Goal: Task Accomplishment & Management: Use online tool/utility

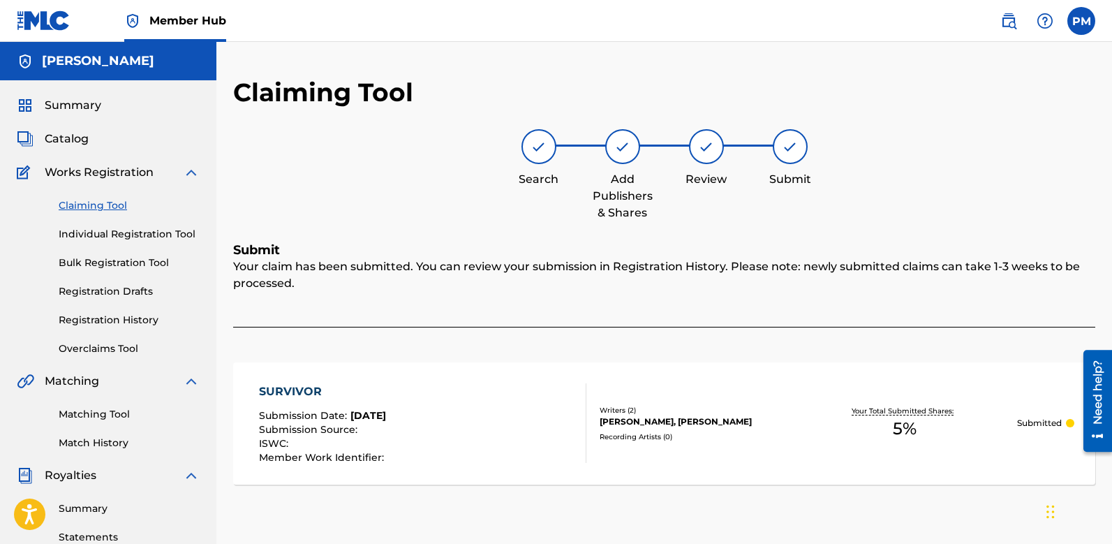
click at [112, 209] on link "Claiming Tool" at bounding box center [129, 205] width 141 height 15
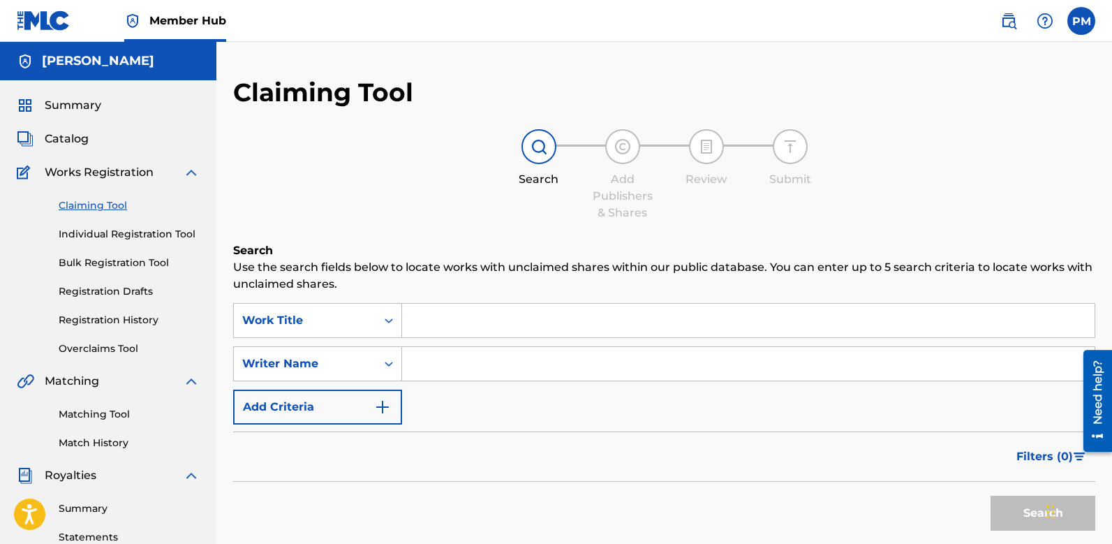
click at [456, 321] on input "Search Form" at bounding box center [748, 321] width 692 height 34
type input "H"
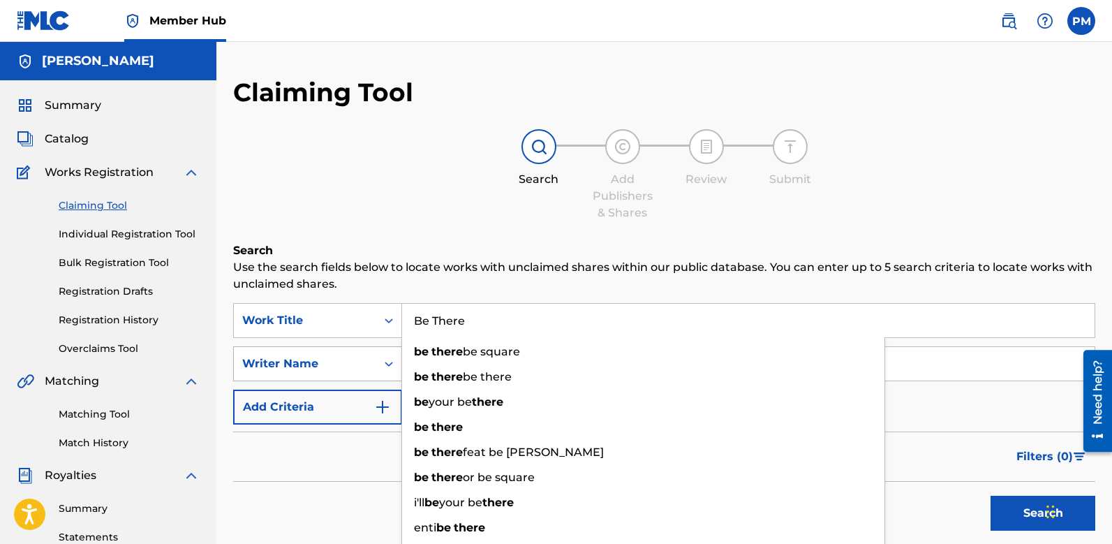
type input "Be There"
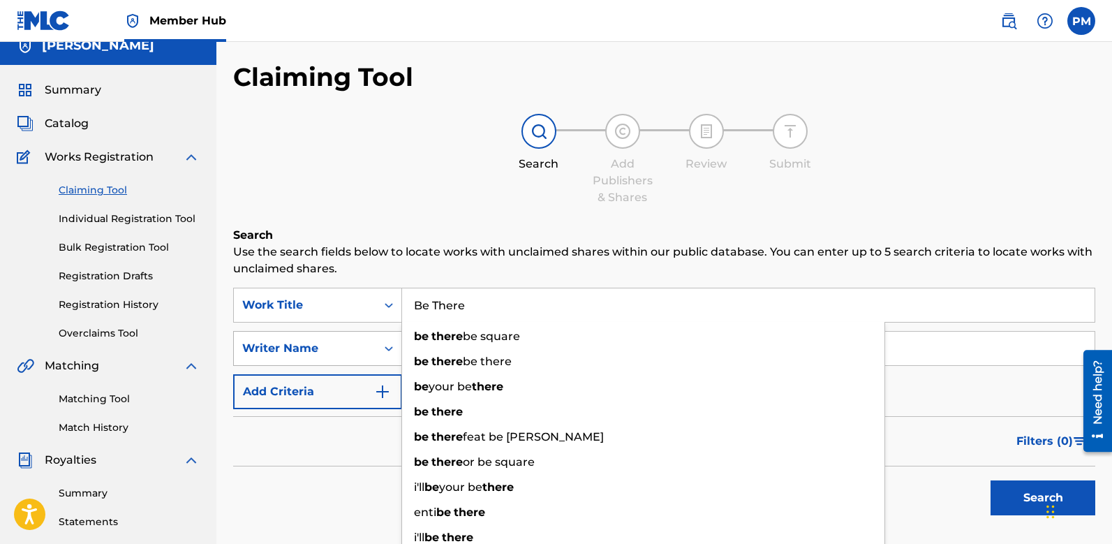
click at [315, 360] on div "Writer Name" at bounding box center [317, 348] width 169 height 35
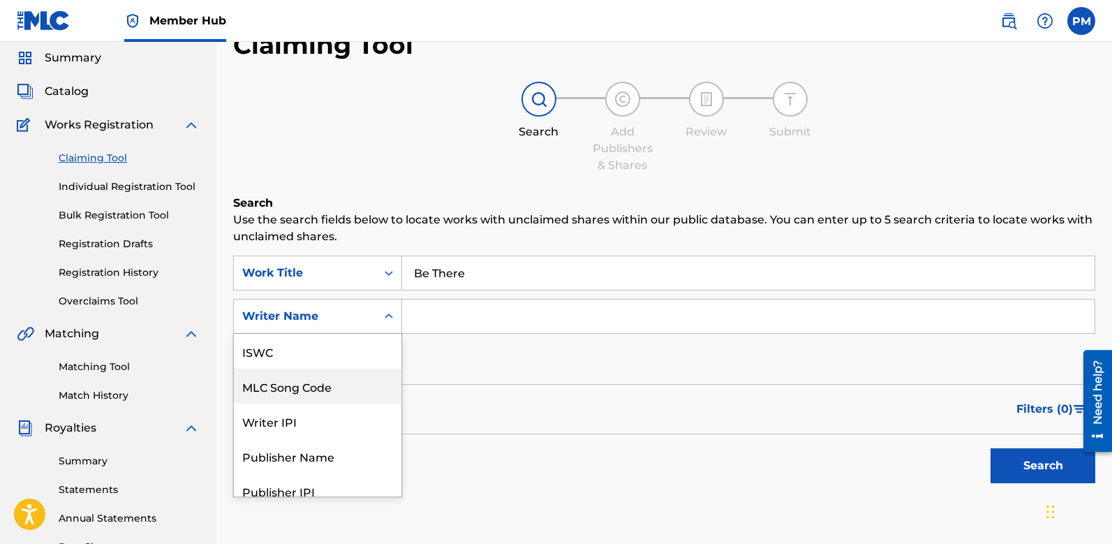
scroll to position [35, 0]
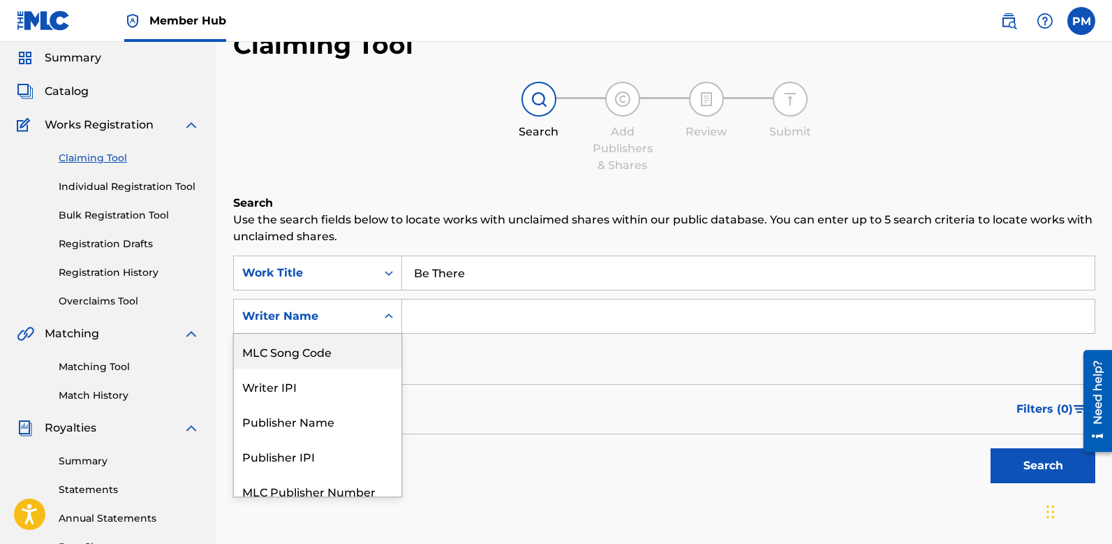
click at [441, 318] on input "Search Form" at bounding box center [748, 316] width 692 height 34
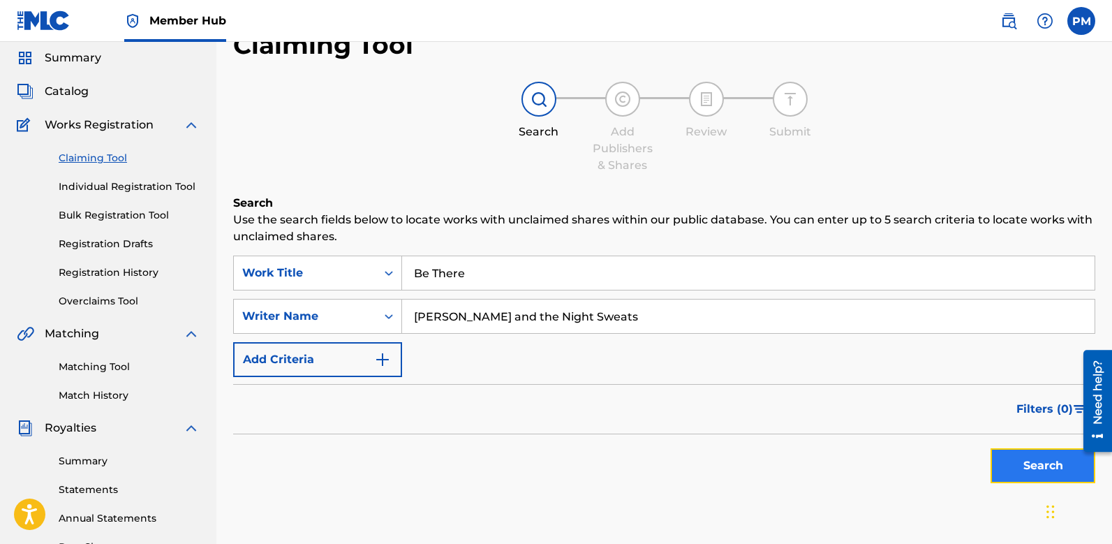
click at [1027, 461] on button "Search" at bounding box center [1042, 465] width 105 height 35
drag, startPoint x: 767, startPoint y: 332, endPoint x: 798, endPoint y: 333, distance: 30.7
click at [798, 333] on div "[PERSON_NAME] and the Night Sweats" at bounding box center [748, 316] width 693 height 35
click at [1046, 468] on button "Search" at bounding box center [1042, 465] width 105 height 35
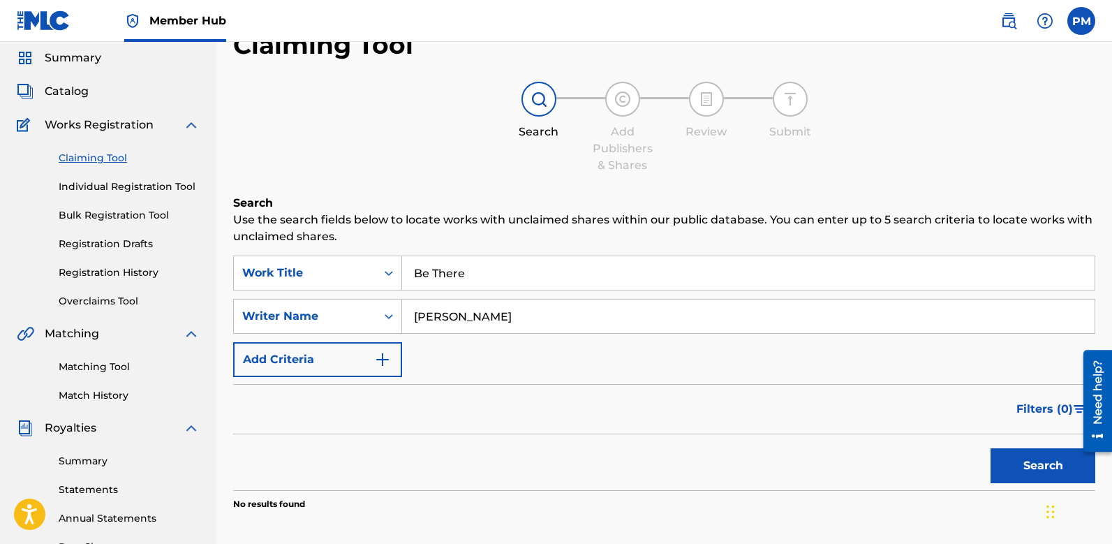
drag, startPoint x: 468, startPoint y: 319, endPoint x: 682, endPoint y: 336, distance: 214.3
click at [682, 336] on div "SearchWithCriteria5a378ed9-caa2-46d8-9527-ede62967d600 Work Title Be There Sear…" at bounding box center [664, 315] width 862 height 121
click at [990, 448] on button "Search" at bounding box center [1042, 465] width 105 height 35
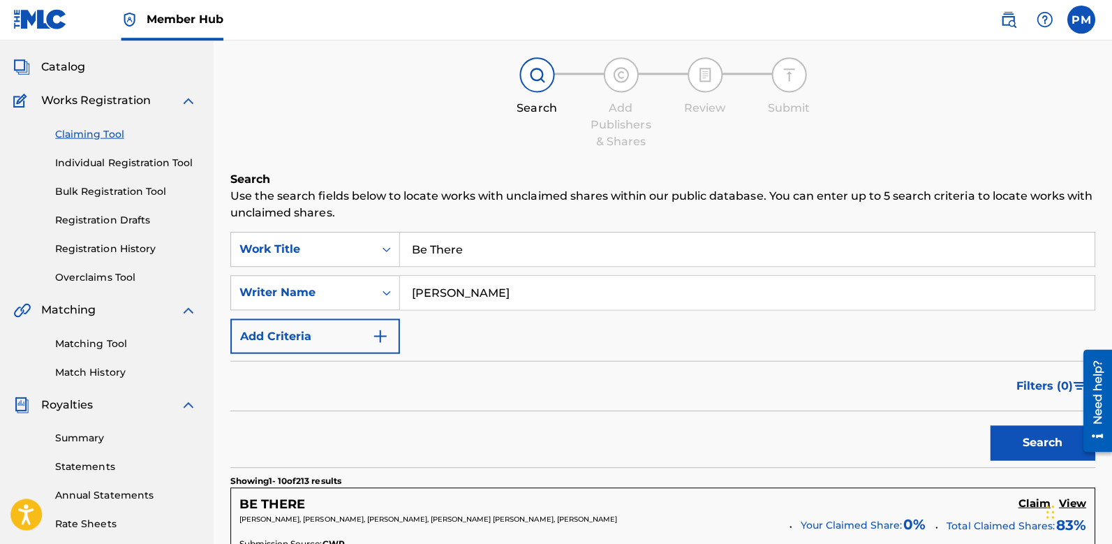
scroll to position [72, 0]
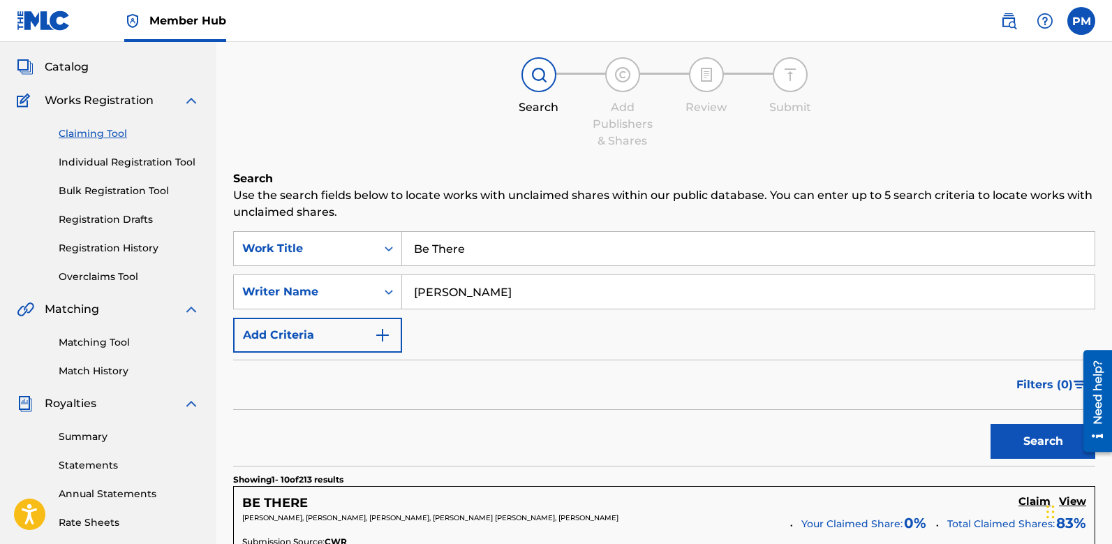
click at [990, 424] on button "Search" at bounding box center [1042, 441] width 105 height 35
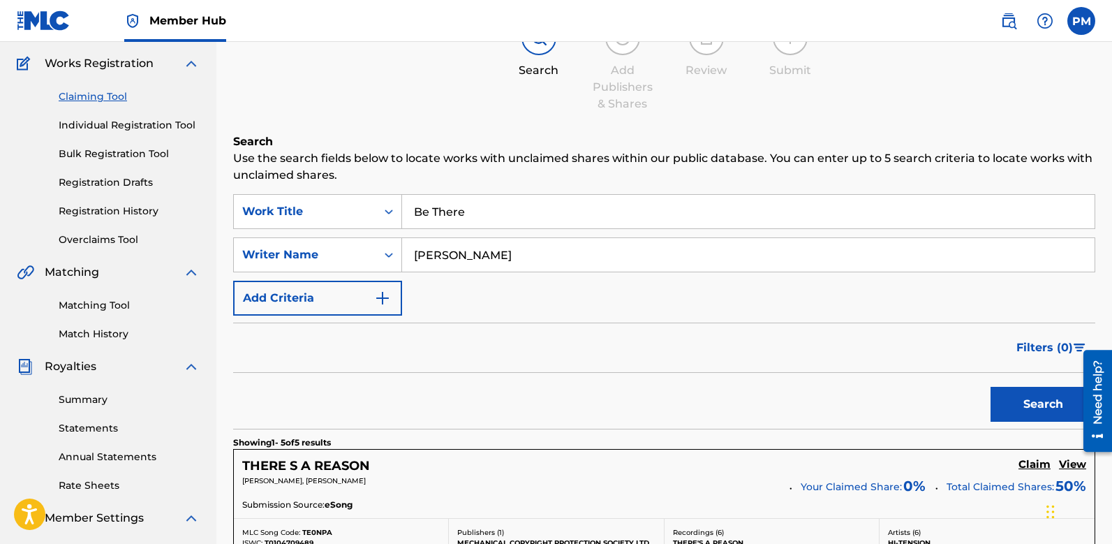
scroll to position [0, 0]
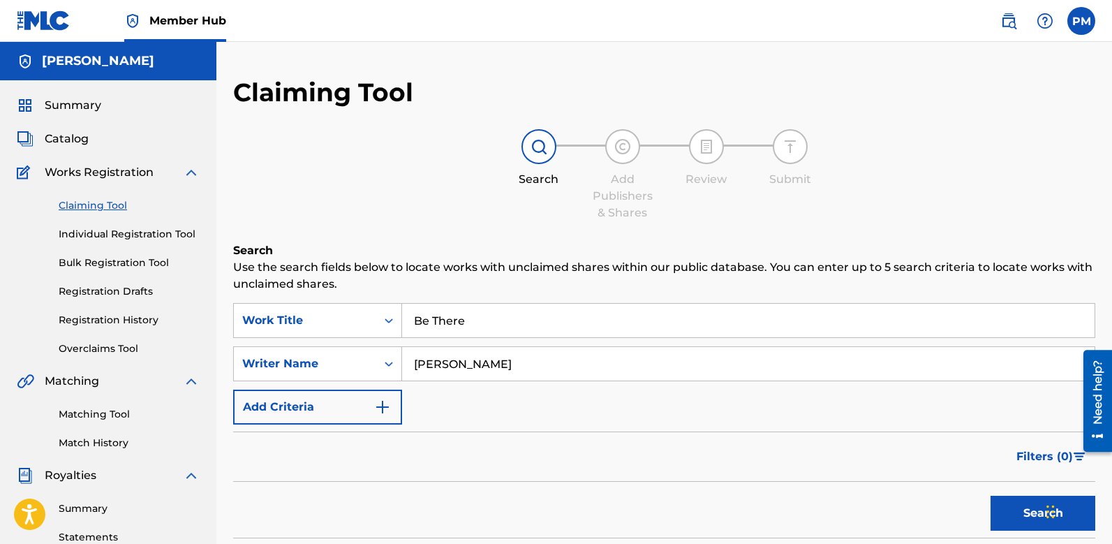
click at [549, 359] on input "[PERSON_NAME]" at bounding box center [748, 364] width 692 height 34
click at [990, 496] on button "Search" at bounding box center [1042, 513] width 105 height 35
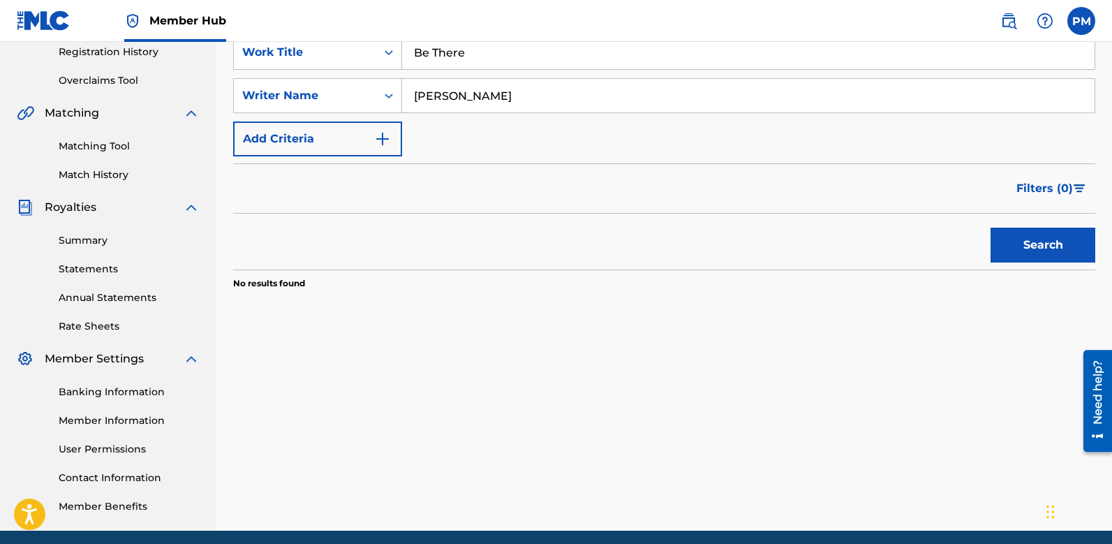
scroll to position [283, 0]
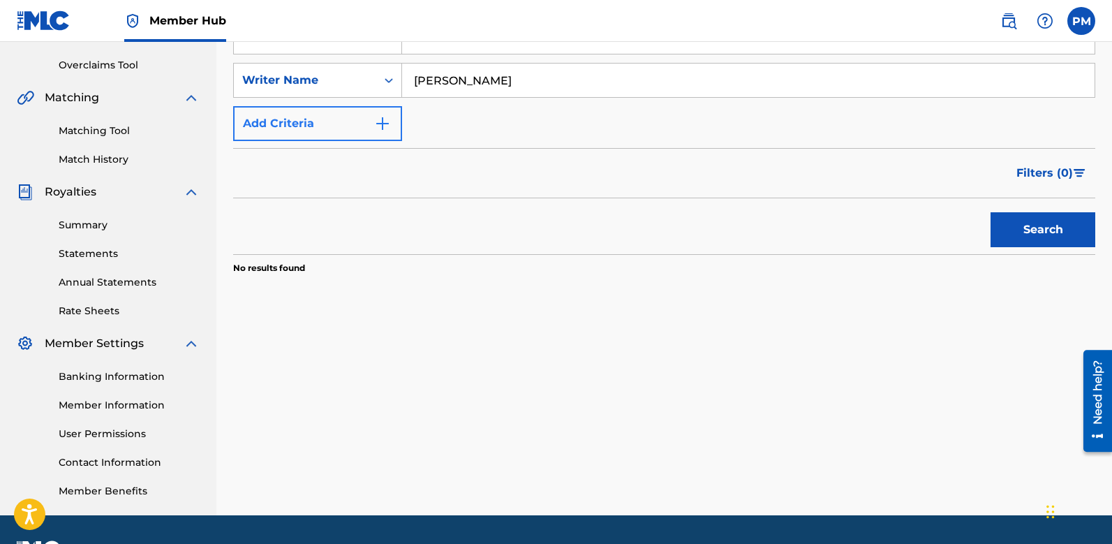
type input "[PERSON_NAME]"
click at [340, 126] on button "Add Criteria" at bounding box center [317, 123] width 169 height 35
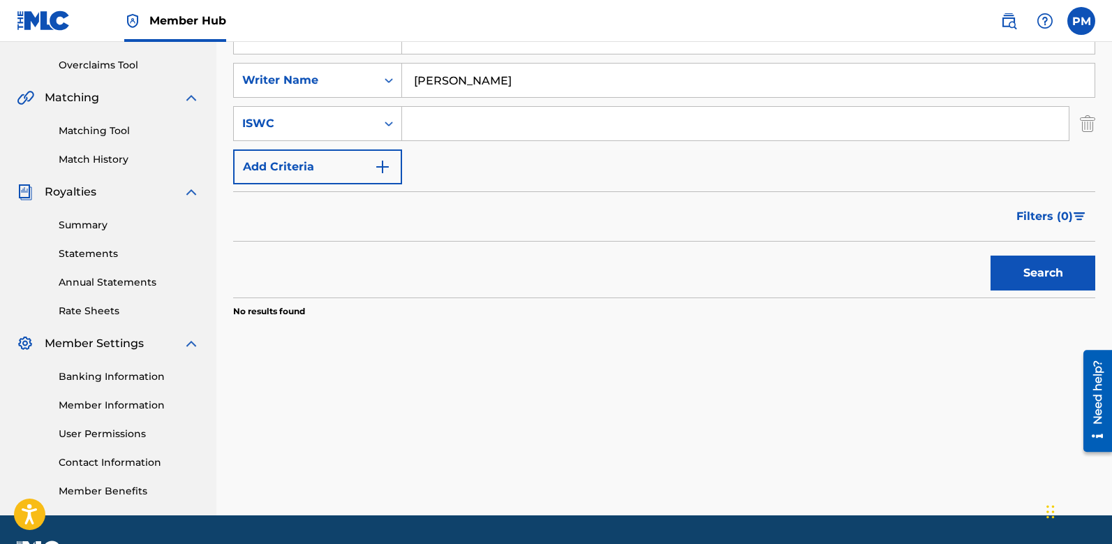
click at [555, 134] on input "Search Form" at bounding box center [735, 124] width 667 height 34
paste input "T-923.736.901-6"
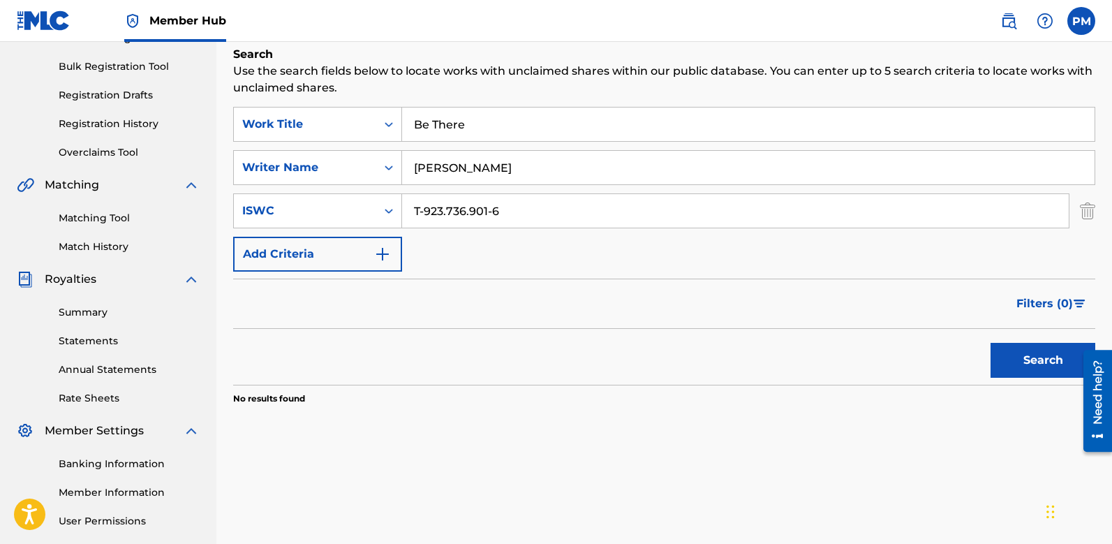
scroll to position [192, 0]
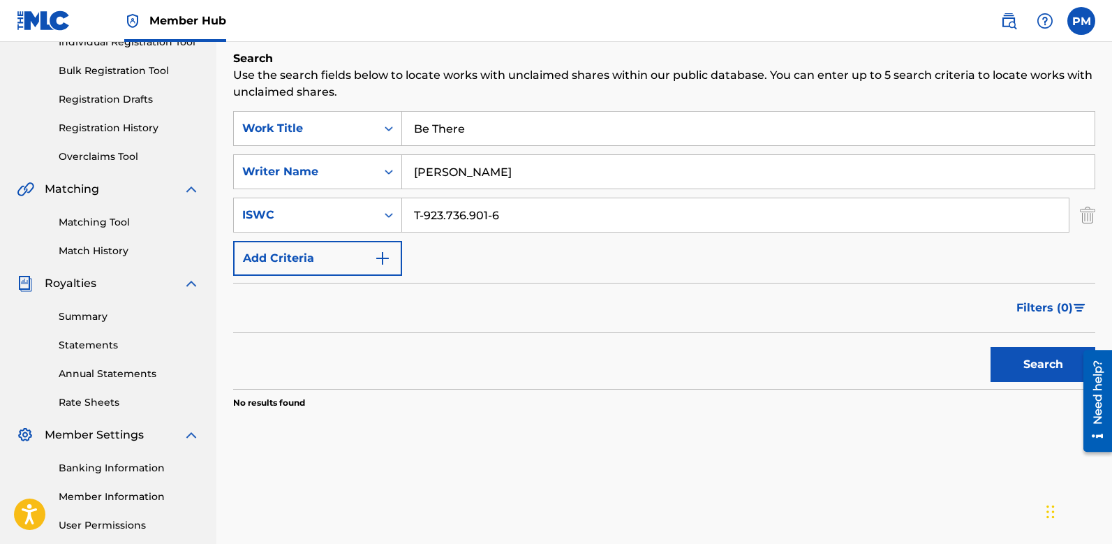
type input "T-923.736.901-6"
drag, startPoint x: 505, startPoint y: 173, endPoint x: 517, endPoint y: 173, distance: 11.9
click at [505, 173] on input "[PERSON_NAME]" at bounding box center [748, 172] width 692 height 34
type input "[PERSON_NAME]"
click at [1025, 371] on button "Search" at bounding box center [1042, 364] width 105 height 35
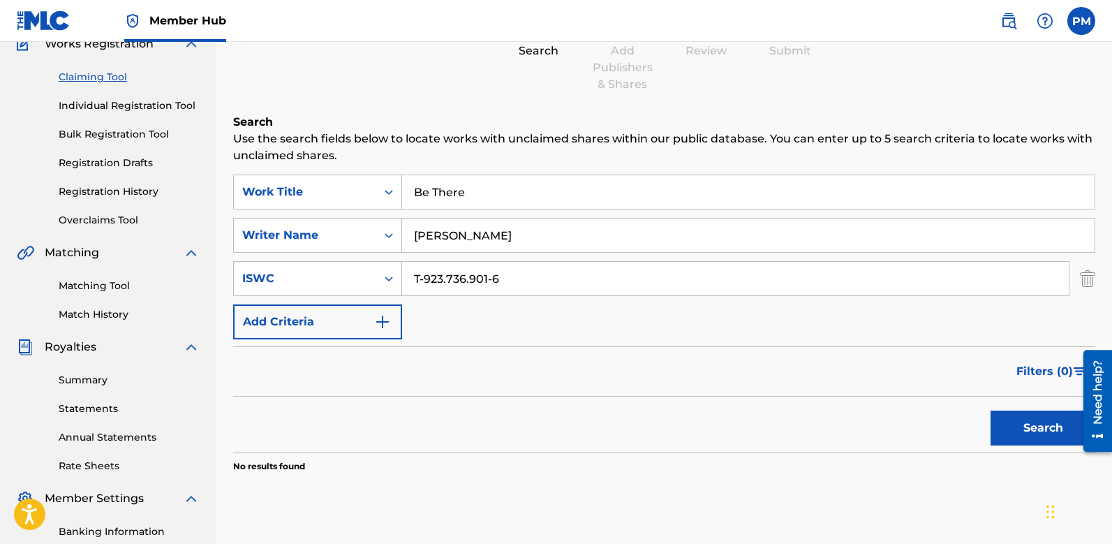
scroll to position [40, 0]
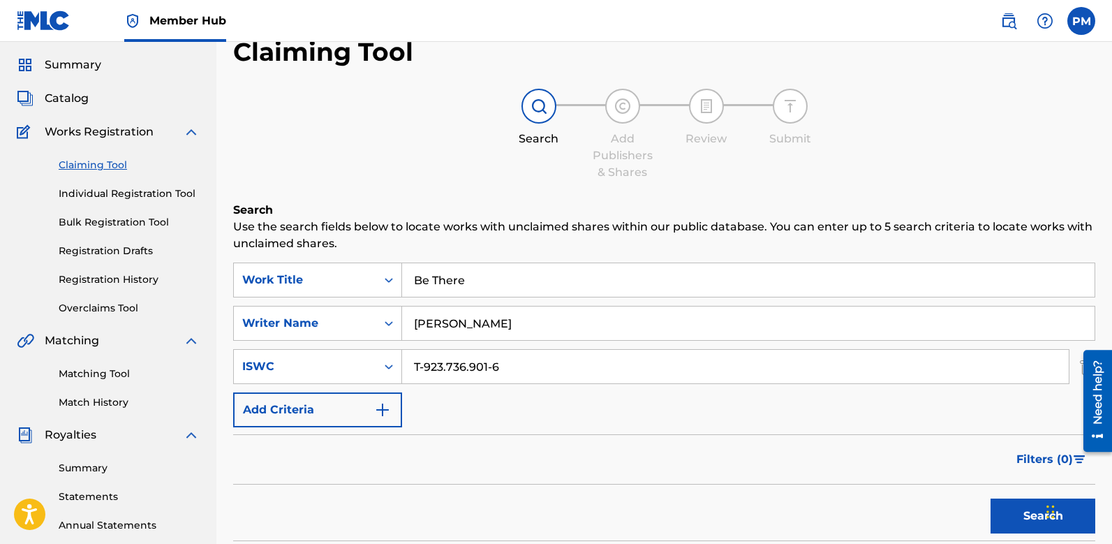
click at [475, 275] on input "Be There" at bounding box center [748, 280] width 692 height 34
click at [214, 406] on div "Summary Catalog Works Registration Claiming Tool Individual Registration Tool B…" at bounding box center [108, 399] width 216 height 718
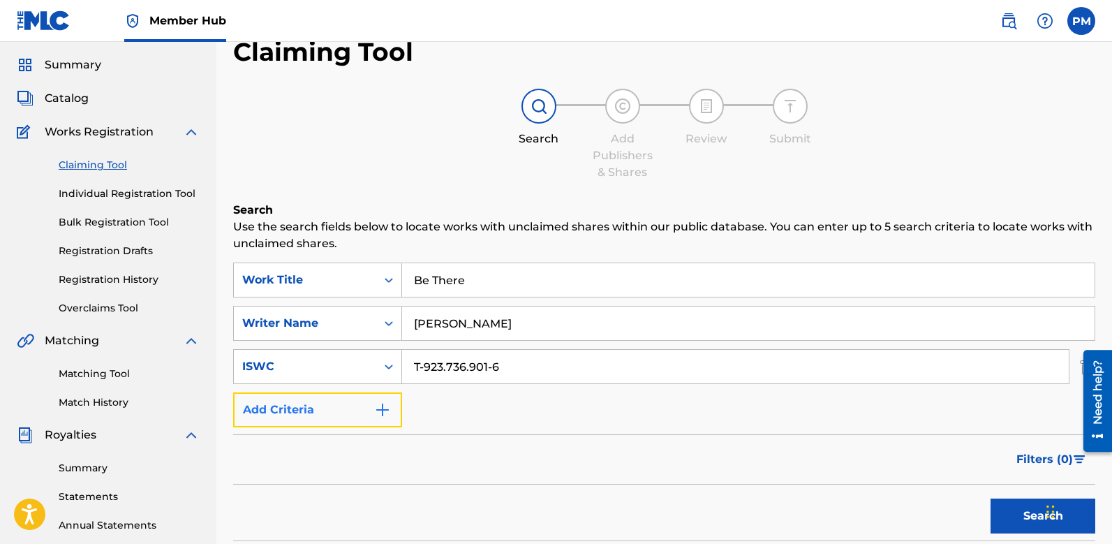
click at [376, 417] on img "Search Form" at bounding box center [382, 409] width 17 height 17
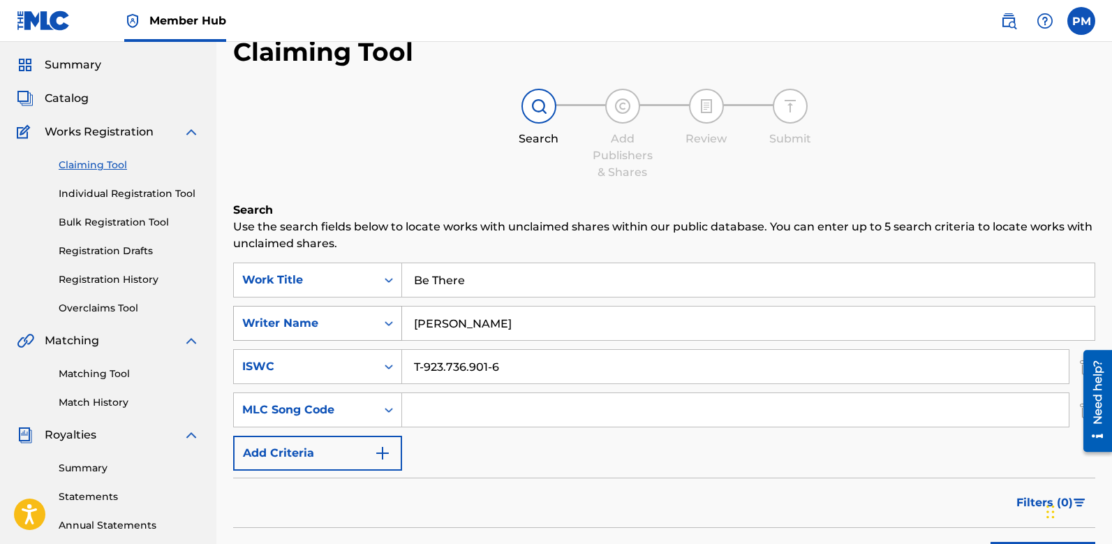
drag, startPoint x: 539, startPoint y: 326, endPoint x: 399, endPoint y: 326, distance: 140.3
click at [399, 326] on div "SearchWithCriteria47aef4b2-763e-4f51-b6a9-fe0cc952b8c7 Writer Name [PERSON_NAME]" at bounding box center [664, 323] width 862 height 35
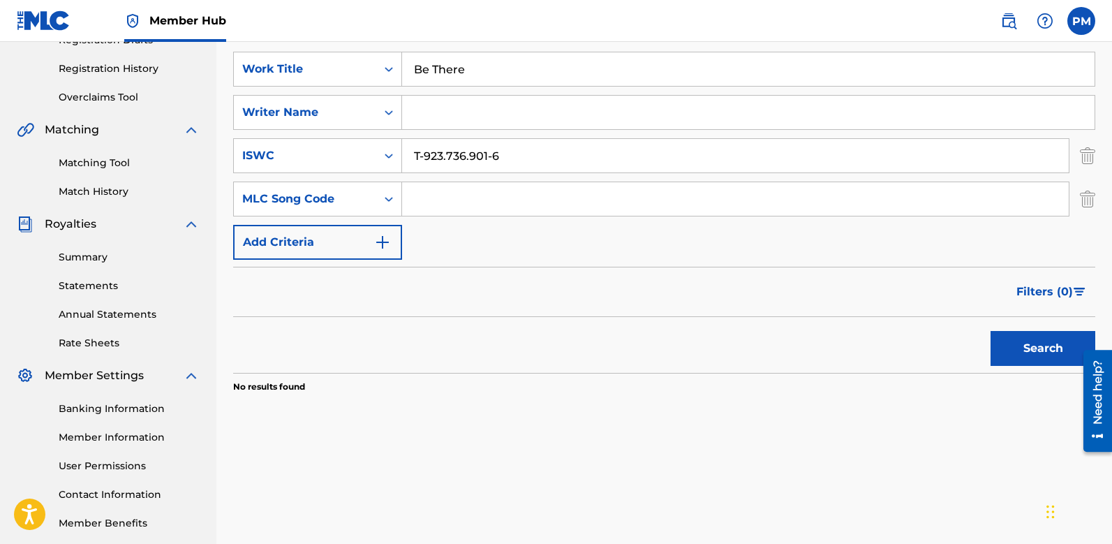
scroll to position [253, 0]
click at [1025, 348] on button "Search" at bounding box center [1042, 346] width 105 height 35
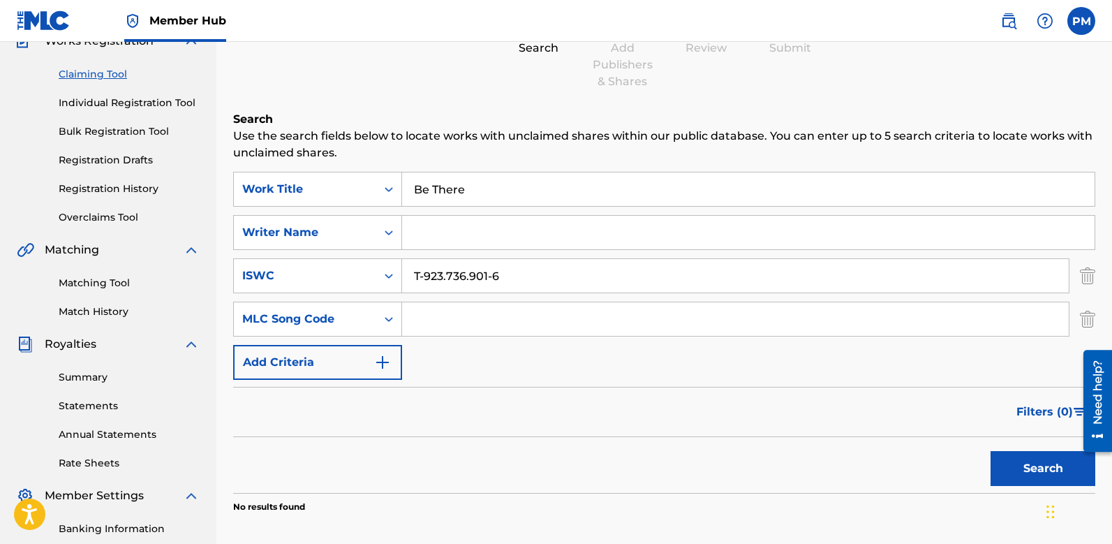
scroll to position [0, 0]
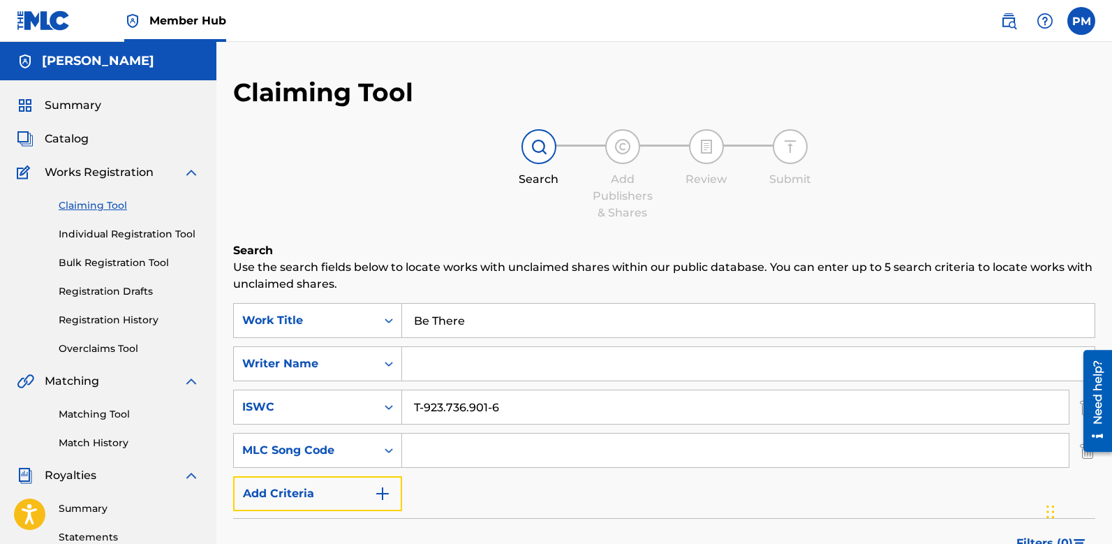
click at [343, 506] on button "Add Criteria" at bounding box center [317, 493] width 169 height 35
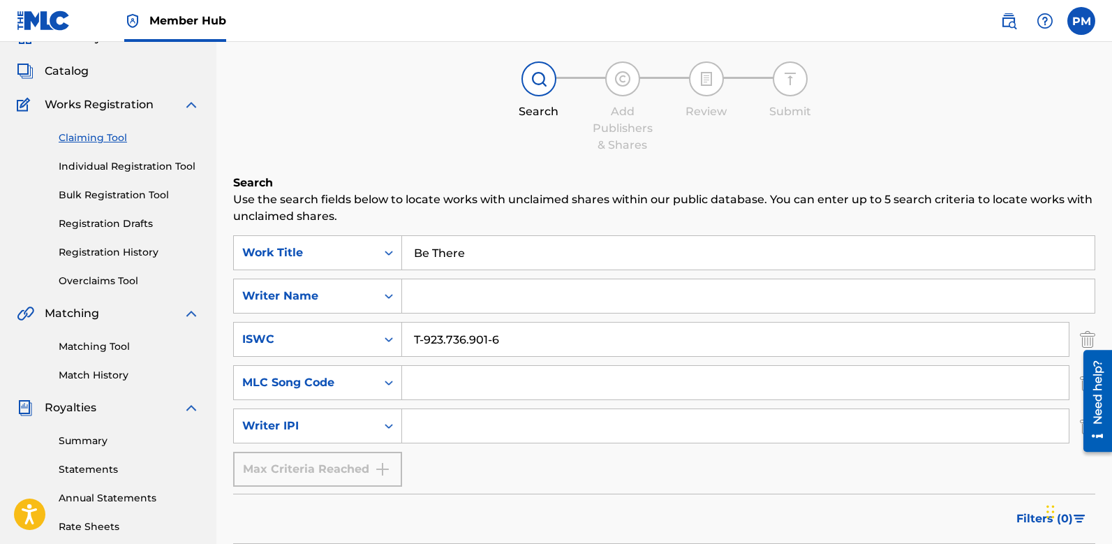
scroll to position [68, 0]
drag, startPoint x: 507, startPoint y: 339, endPoint x: 327, endPoint y: 324, distance: 181.4
click at [327, 324] on div "SearchWithCriteriaf85890d3-be98-4244-9082-af968e068d8a ISWC T-923.736.901-6" at bounding box center [664, 338] width 862 height 35
click at [429, 382] on input "Search Form" at bounding box center [735, 382] width 667 height 34
paste input "529605441"
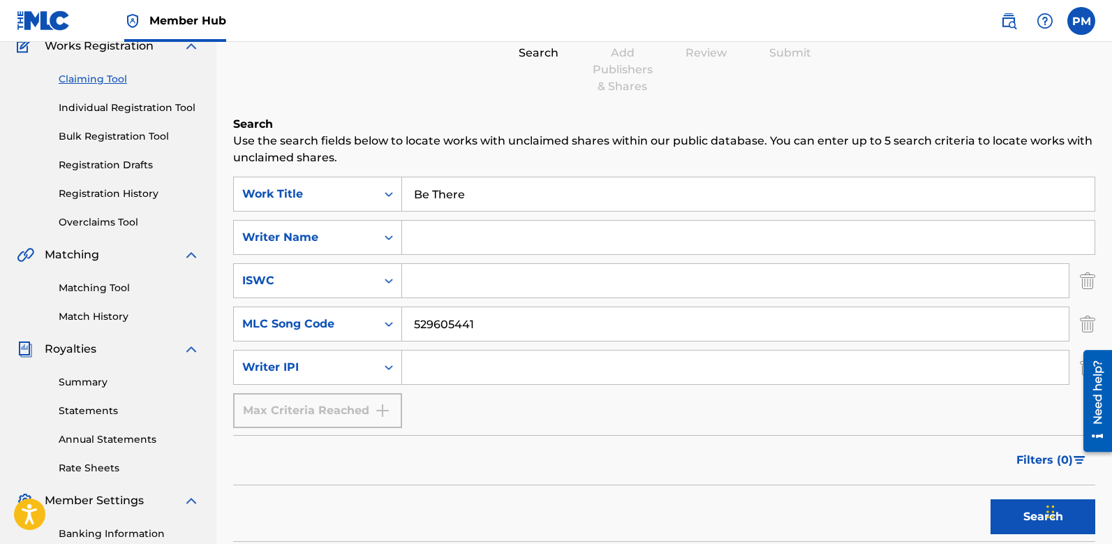
scroll to position [144, 0]
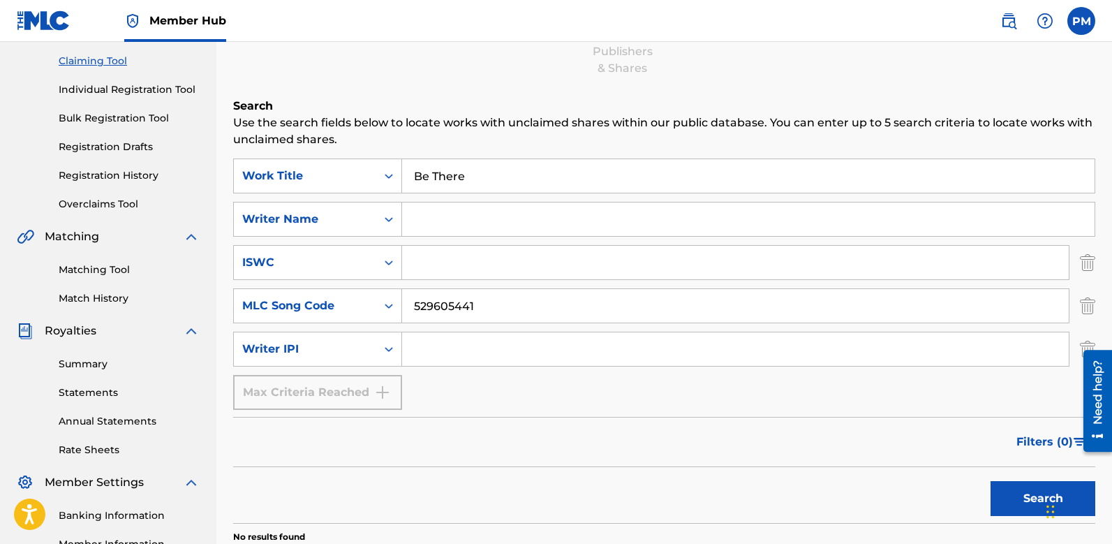
type input "529605441"
click at [1026, 500] on button "Search" at bounding box center [1042, 498] width 105 height 35
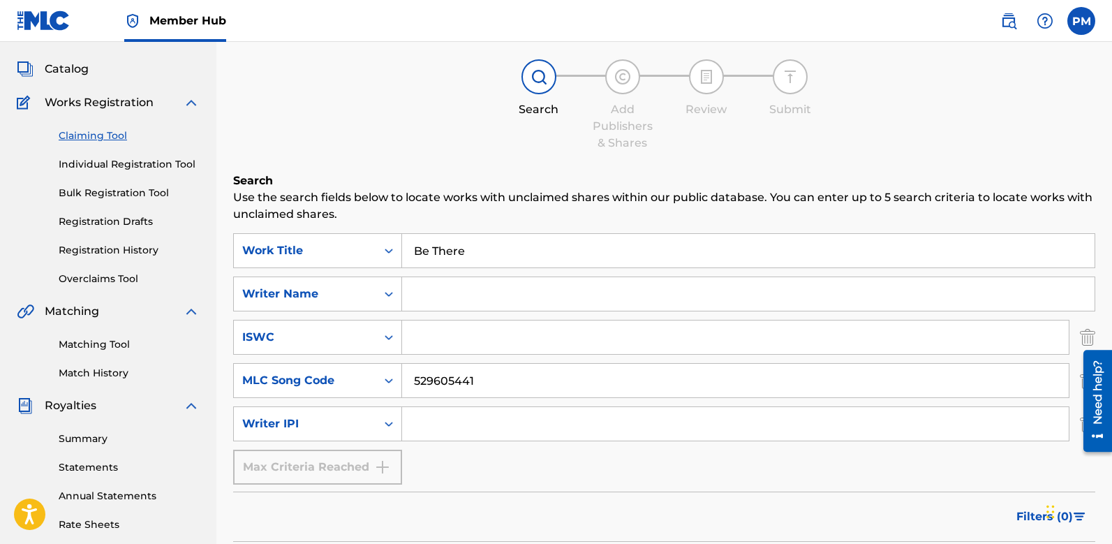
scroll to position [0, 0]
